Goal: Transaction & Acquisition: Purchase product/service

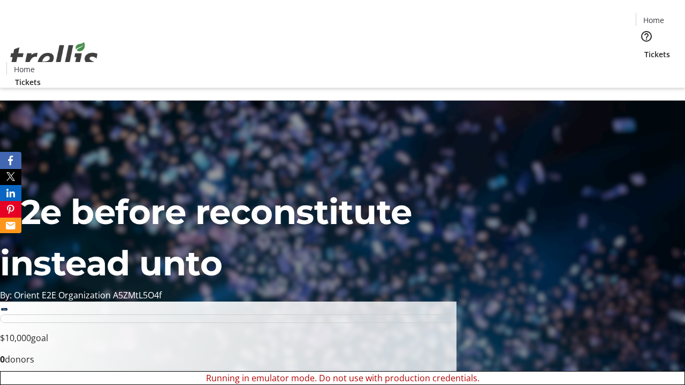
click at [655, 16] on span "Sign Up" at bounding box center [658, 15] width 31 height 13
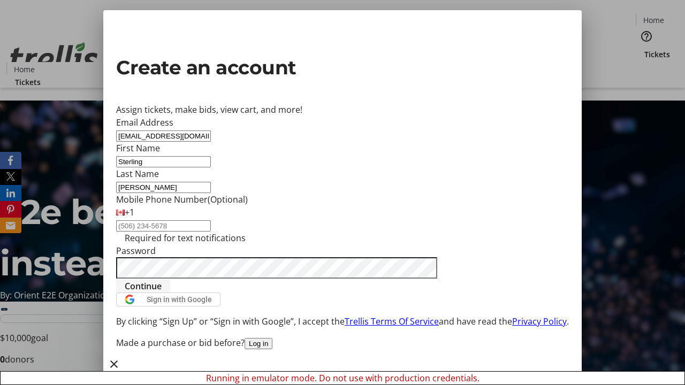
click at [162, 293] on span "Continue" at bounding box center [143, 286] width 37 height 13
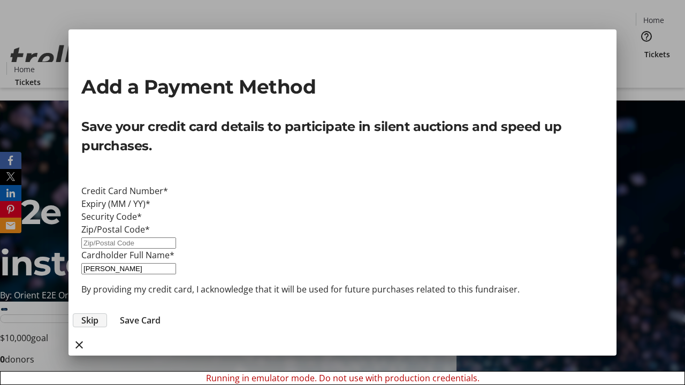
click at [99, 314] on span "Skip" at bounding box center [89, 320] width 17 height 13
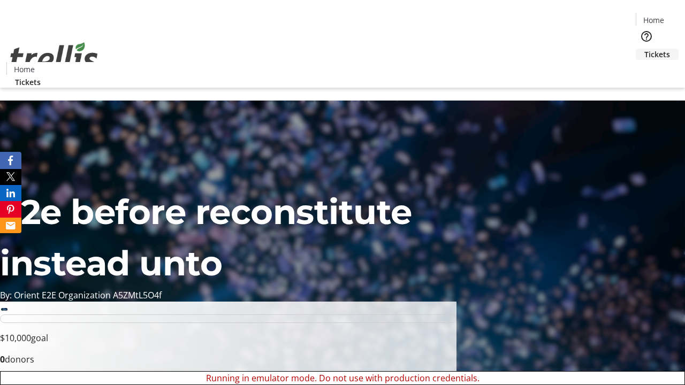
click at [645, 49] on span "Tickets" at bounding box center [658, 54] width 26 height 11
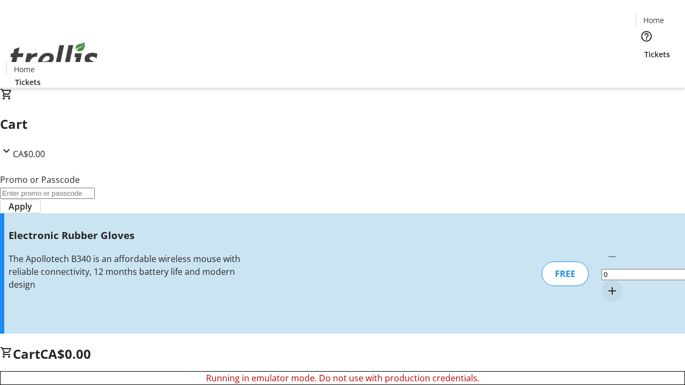
click at [606, 285] on mat-icon "Increment by one" at bounding box center [612, 291] width 13 height 13
type input "1"
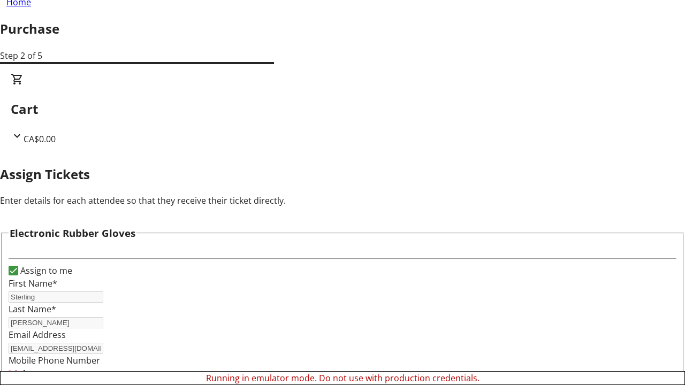
scroll to position [65, 0]
